Goal: Information Seeking & Learning: Learn about a topic

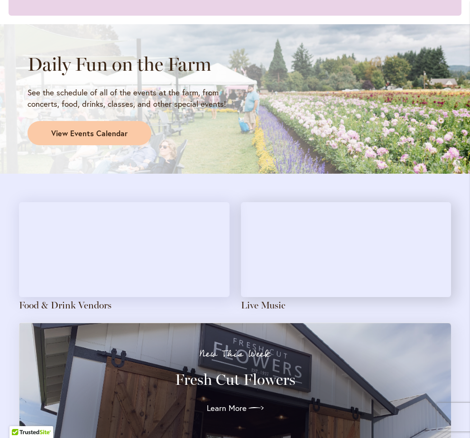
scroll to position [705, 0]
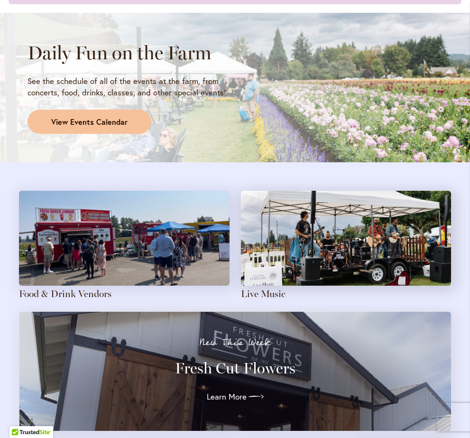
click at [136, 110] on link "View Events Calendar" at bounding box center [90, 122] width 124 height 25
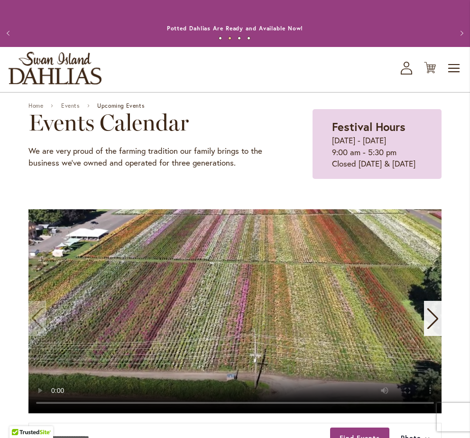
click at [462, 66] on div "Toggle Nav Shop All Shop Dahlia Tubers Collections Fresh Cut Dahlias Gardening …" at bounding box center [235, 69] width 470 height 45
click at [453, 67] on span "Toggle Nav" at bounding box center [454, 68] width 14 height 19
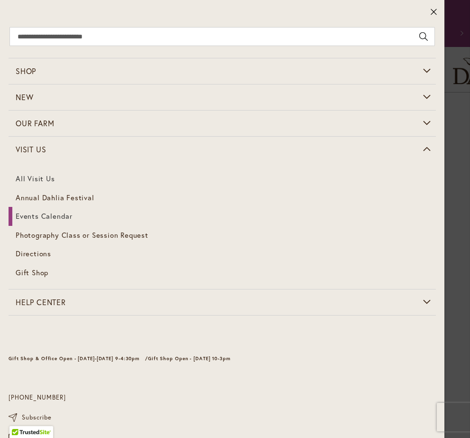
click at [32, 180] on link "All Visit Us" at bounding box center [222, 178] width 427 height 19
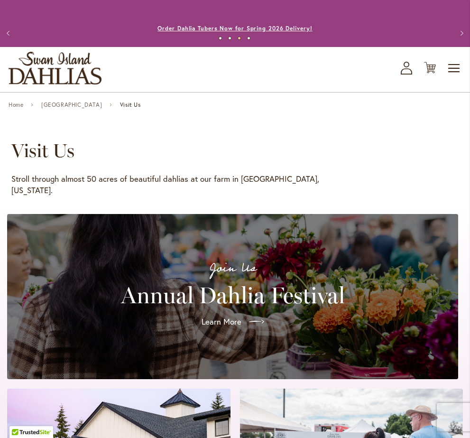
click at [270, 29] on link "Order Dahlia Tubers Now for Spring 2026 Delivery!" at bounding box center [234, 28] width 155 height 7
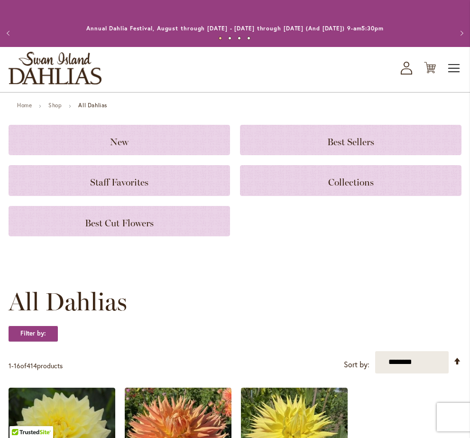
click at [453, 65] on span "Toggle Nav" at bounding box center [454, 68] width 14 height 19
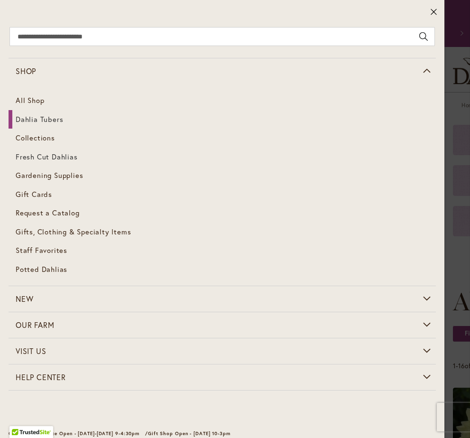
click at [71, 157] on span "Fresh Cut Dahlias" at bounding box center [47, 156] width 62 height 9
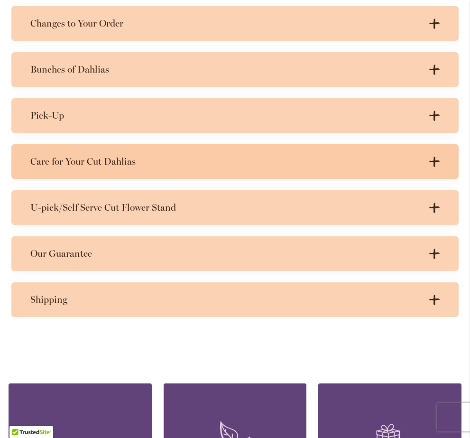
scroll to position [1046, 0]
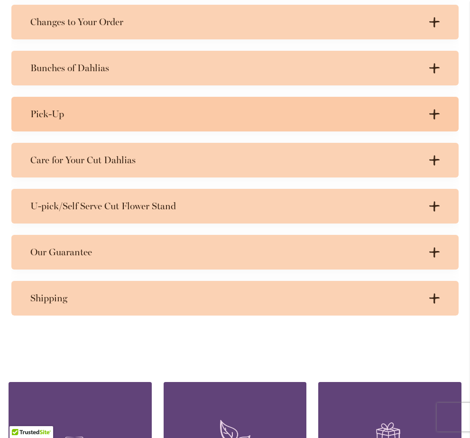
click at [81, 98] on div "Pick-Up .cls-1 { fill: #3c2616; stroke-width: 0px; } .cls-1 { fill: #3c2616; st…" at bounding box center [234, 114] width 447 height 35
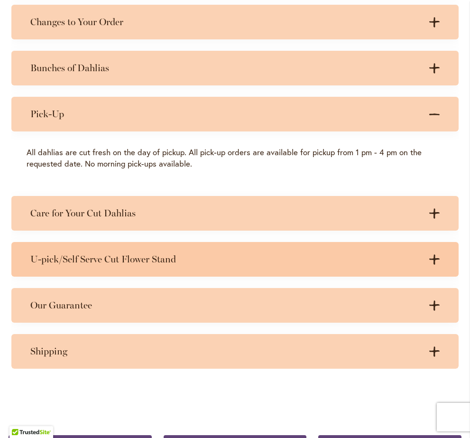
click at [70, 253] on h3 "U-pick/Self Serve Cut Flower Stand" at bounding box center [225, 259] width 390 height 12
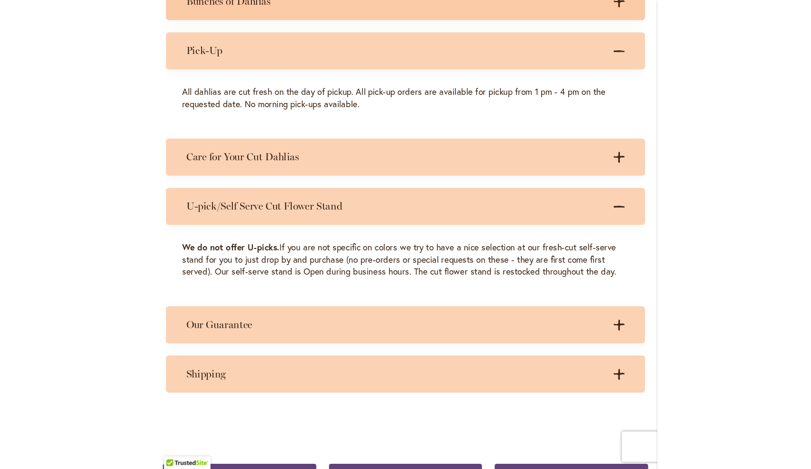
scroll to position [0, 0]
